Goal: Task Accomplishment & Management: Manage account settings

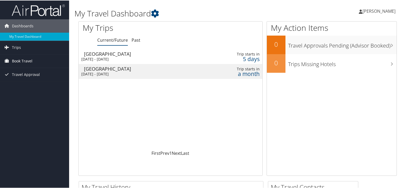
click at [24, 58] on span "Book Travel" at bounding box center [22, 60] width 20 height 13
click at [101, 59] on div "Tue 7 Oct 2025 - Fri 10 Oct 2025" at bounding box center [138, 58] width 114 height 5
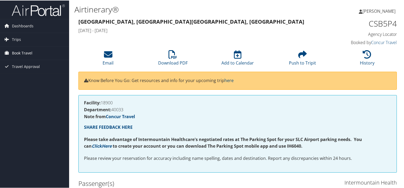
click at [30, 52] on span "Book Travel" at bounding box center [22, 52] width 20 height 13
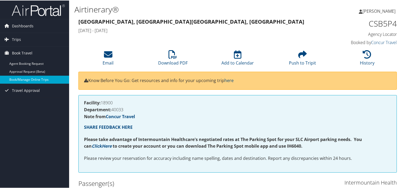
click at [29, 79] on link "Book/Manage Online Trips" at bounding box center [34, 79] width 69 height 8
